Goal: Task Accomplishment & Management: Complete application form

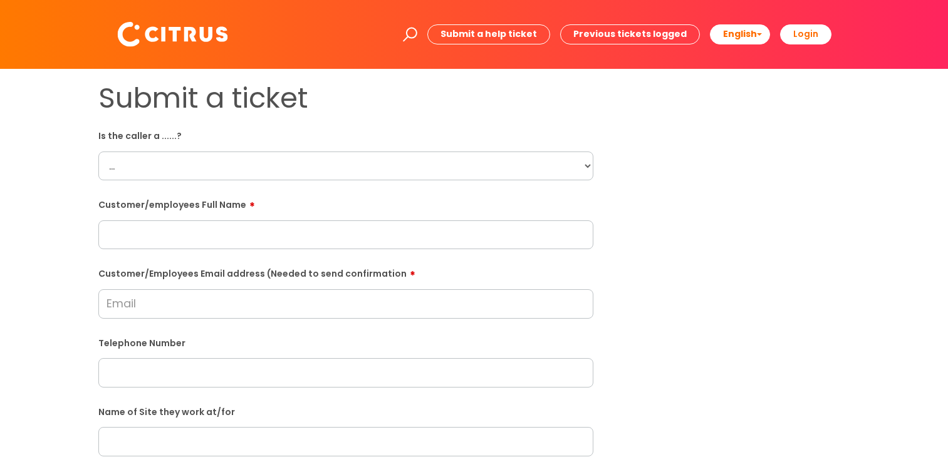
click at [589, 162] on select "... Citrus Customer Citrus Employee [DEMOGRAPHIC_DATA] Supplier" at bounding box center [345, 166] width 495 height 29
select select "Citrus Employee"
click at [98, 152] on select "... Citrus Customer Citrus Employee [DEMOGRAPHIC_DATA] Supplier" at bounding box center [345, 166] width 495 height 29
click at [594, 236] on div "Submit a ticket Is the caller a ......? ... Citrus Customer Citrus Employee [DE…" at bounding box center [346, 441] width 514 height 721
click at [274, 229] on input "text" at bounding box center [345, 234] width 495 height 29
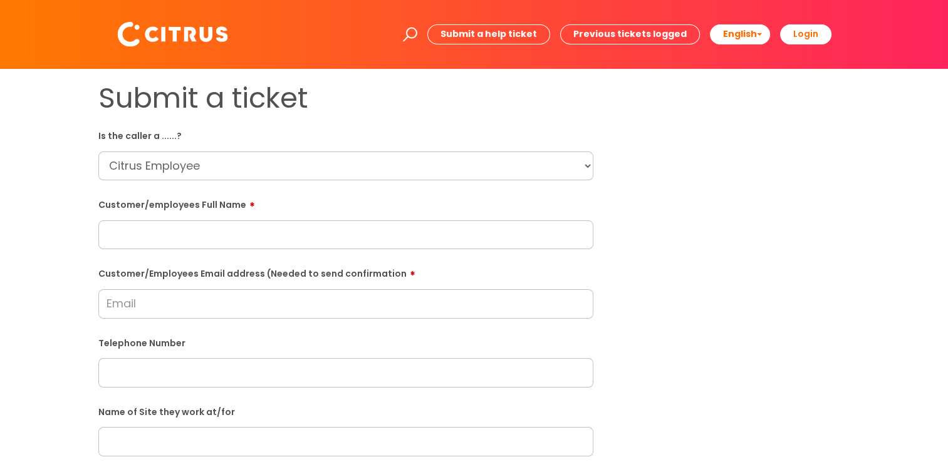
paste input "[PERSON_NAME] Ressurreiscao"
type input "[PERSON_NAME] Ressurreiscao"
click at [0, 282] on html "Enter your search term here... Search Submit a help ticket Previous tickets log…" at bounding box center [474, 231] width 948 height 462
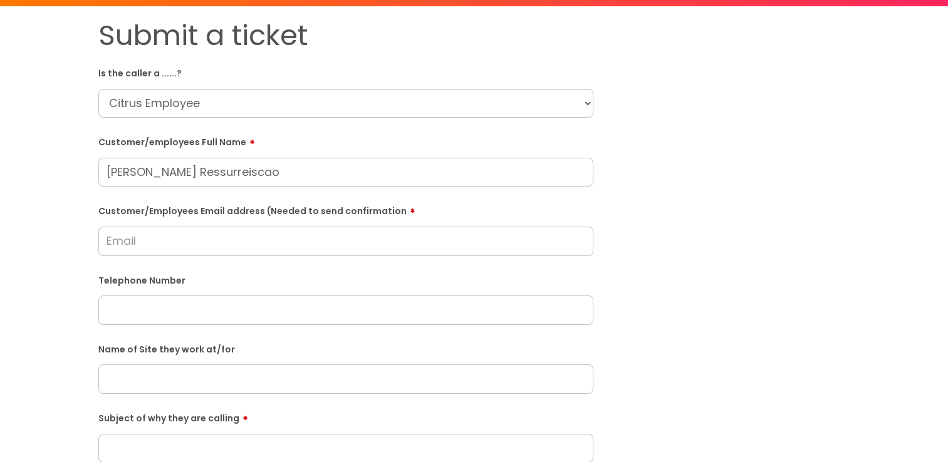
scroll to position [125, 0]
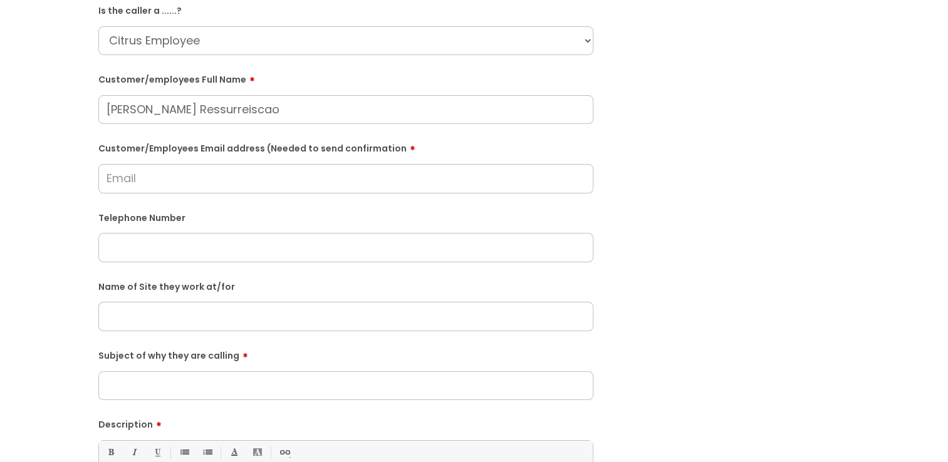
click at [123, 239] on input "text" at bounding box center [345, 247] width 495 height 29
paste input "07884061363"
type input "07884061363"
click at [48, 252] on div "Submit a ticket Is the caller a ......? ... Citrus Customer Citrus Employee [DE…" at bounding box center [474, 316] width 923 height 721
click at [110, 179] on input "Customer/Employees Email address (Needed to send confirmation" at bounding box center [345, 178] width 495 height 29
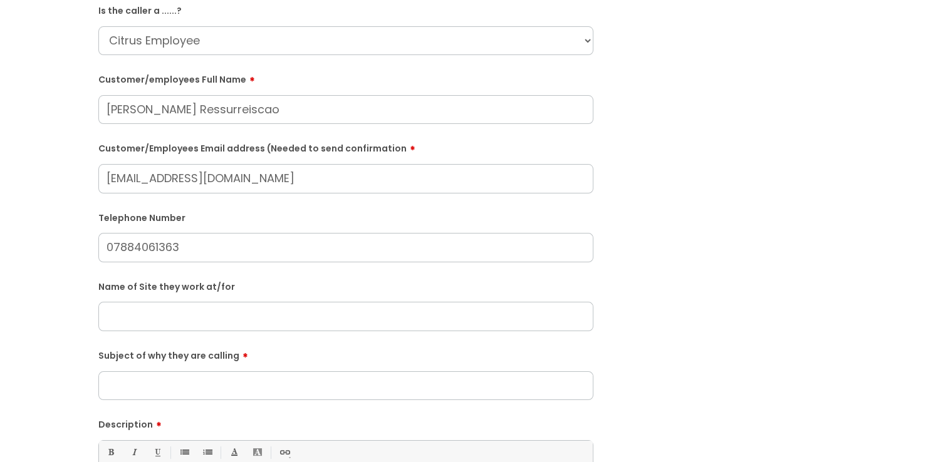
type input "[EMAIL_ADDRESS][DOMAIN_NAME]"
click at [70, 229] on div "Submit a ticket Is the caller a ......? ... Citrus Customer Citrus Employee [DE…" at bounding box center [474, 317] width 923 height 722
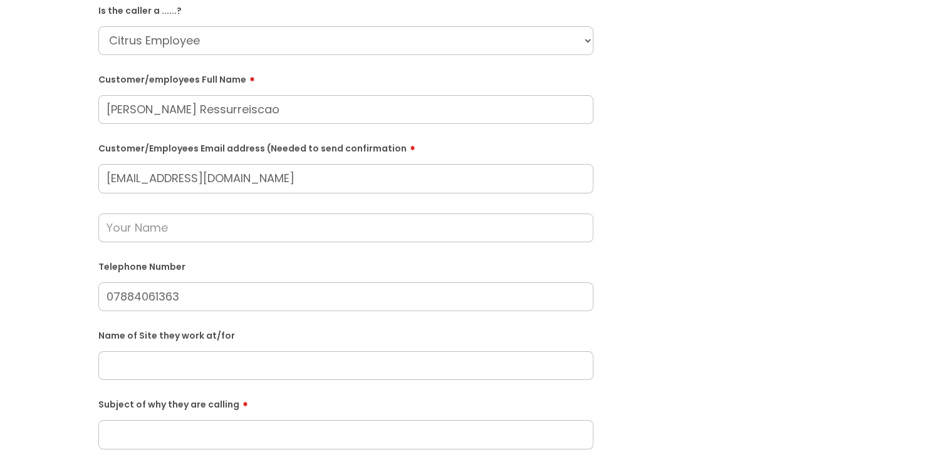
scroll to position [63, 0]
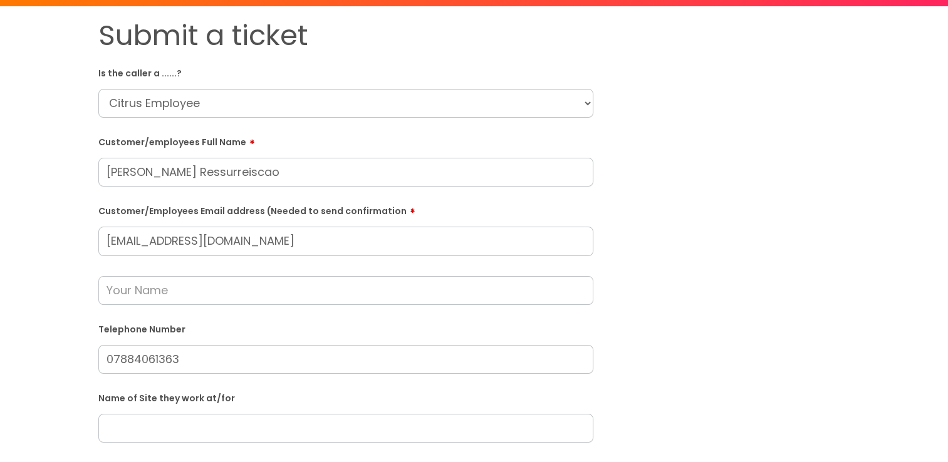
drag, startPoint x: 220, startPoint y: 172, endPoint x: -3, endPoint y: 174, distance: 222.4
click at [0, 174] on html "Enter your search term here... Search Submit a help ticket Previous tickets log…" at bounding box center [474, 168] width 948 height 462
click at [138, 293] on input "text" at bounding box center [345, 290] width 495 height 29
paste input "[PERSON_NAME] Ressurreiscao"
type input "[PERSON_NAME] Ressurreiscao"
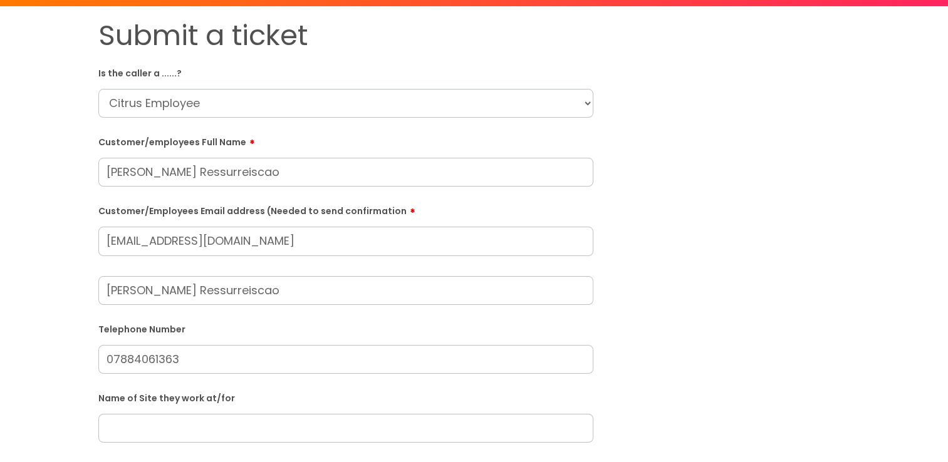
click at [83, 312] on div "Submit a ticket Is the caller a ......? ... Citrus Customer Citrus Employee [DE…" at bounding box center [474, 404] width 923 height 770
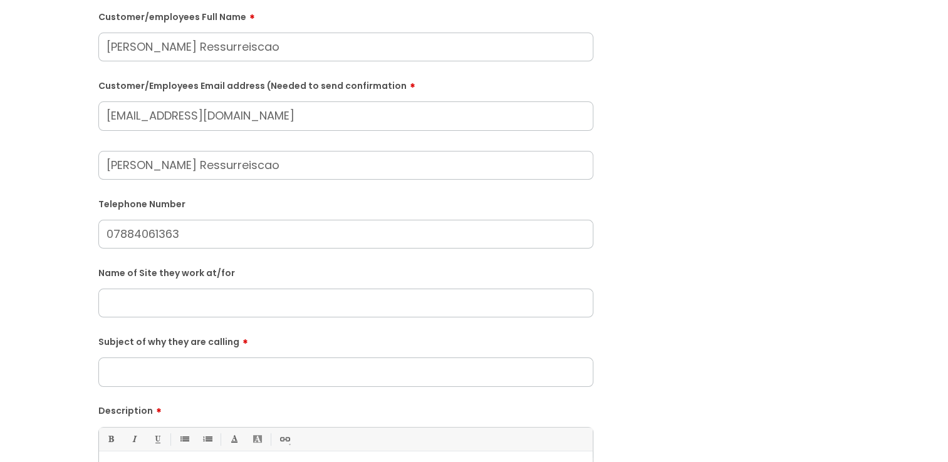
scroll to position [251, 0]
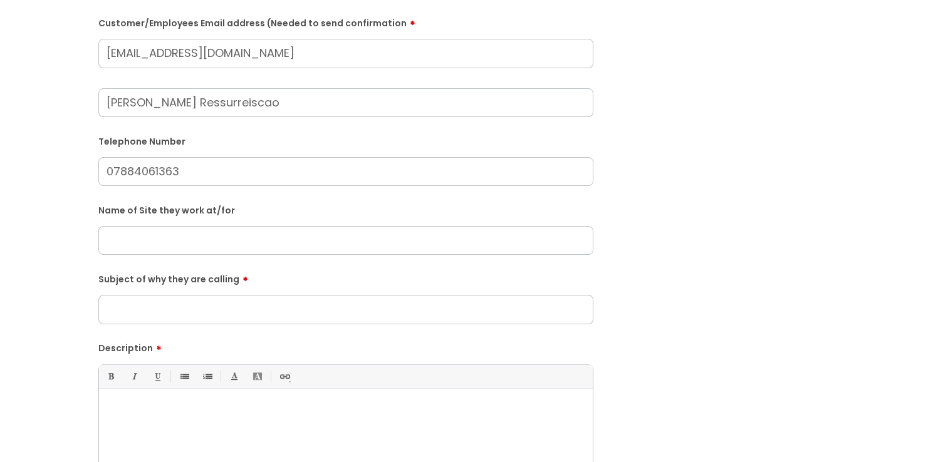
click at [165, 251] on input "text" at bounding box center [345, 240] width 495 height 29
type input "Toad Hole Nursery"
click at [53, 268] on div "Submit a ticket Is the caller a ......? ... Citrus Customer Citrus Employee [DE…" at bounding box center [474, 216] width 923 height 770
click at [138, 311] on input "Subject of why they are calling" at bounding box center [345, 309] width 495 height 29
type input "Unable to access as code has changed"
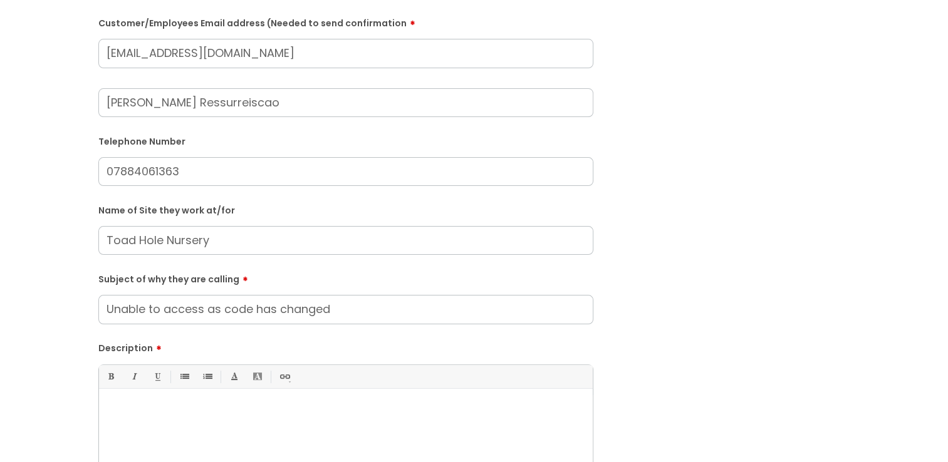
click at [66, 309] on div "Submit a ticket Is the caller a ......? ... Citrus Customer Citrus Employee [DE…" at bounding box center [474, 216] width 923 height 770
drag, startPoint x: 165, startPoint y: 397, endPoint x: 148, endPoint y: 393, distance: 17.3
click at [165, 395] on div at bounding box center [346, 438] width 494 height 86
drag, startPoint x: 298, startPoint y: 56, endPoint x: -3, endPoint y: 24, distance: 302.4
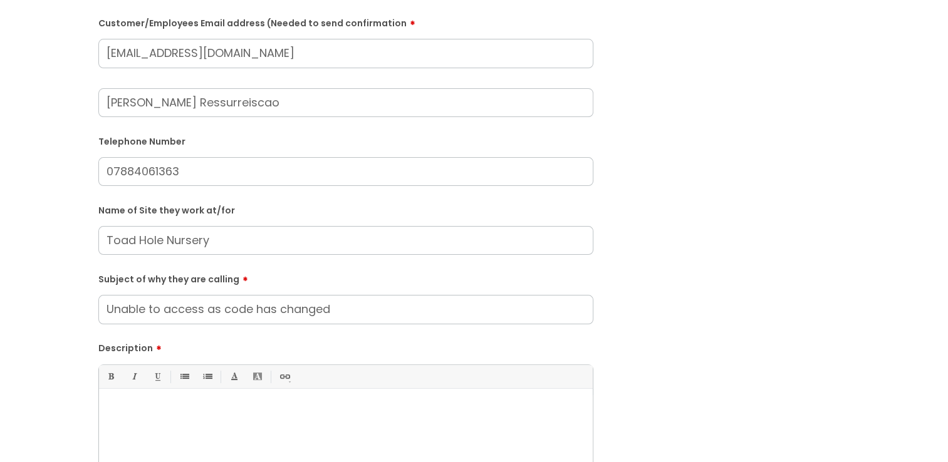
drag, startPoint x: 227, startPoint y: 397, endPoint x: 110, endPoint y: 395, distance: 117.8
click at [226, 397] on div at bounding box center [346, 438] width 494 height 86
click at [2, 360] on div "Submit a ticket Is the caller a ......? ... Citrus Customer Citrus Employee [DE…" at bounding box center [474, 236] width 948 height 836
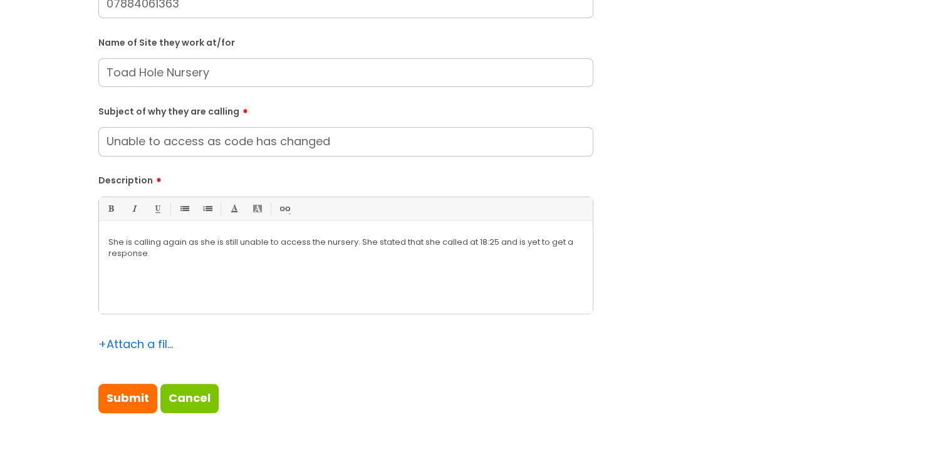
scroll to position [438, 0]
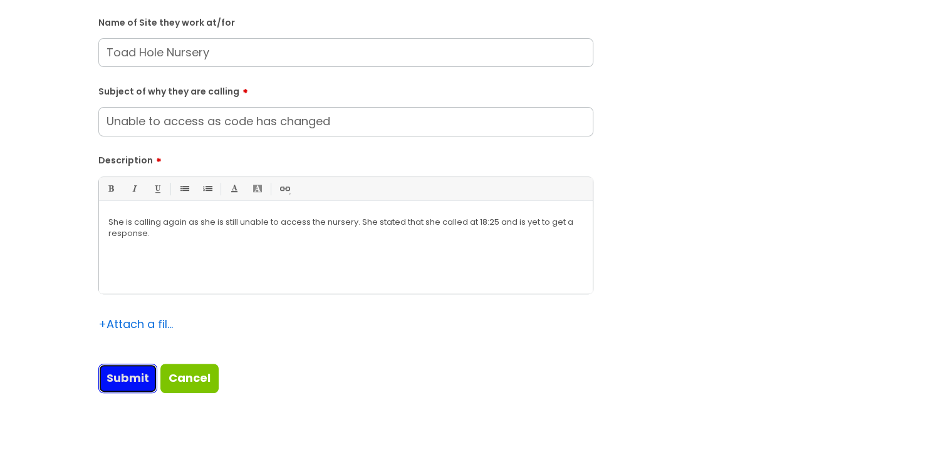
click at [115, 381] on input "Submit" at bounding box center [127, 378] width 59 height 29
type input "Please Wait..."
